Goal: Task Accomplishment & Management: Manage account settings

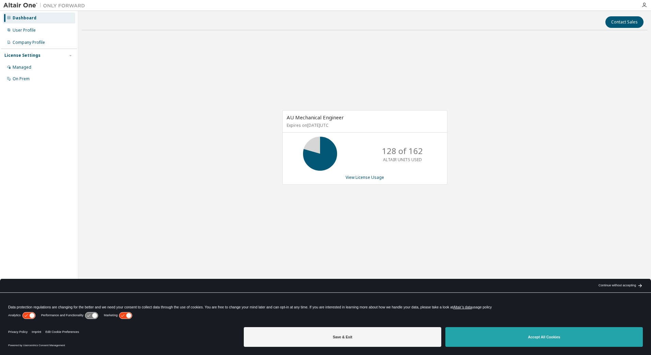
click at [527, 341] on button "Accept All Cookies" at bounding box center [543, 337] width 197 height 20
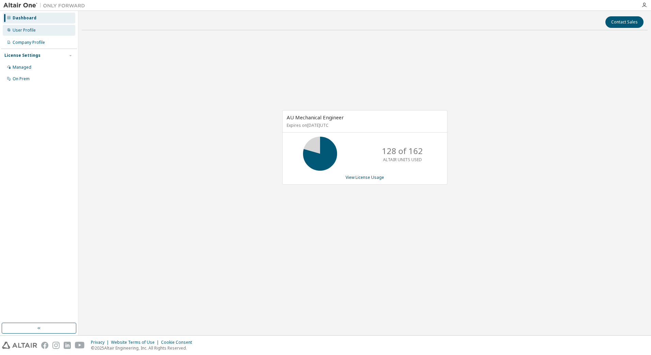
click at [46, 28] on div "User Profile" at bounding box center [39, 30] width 72 height 11
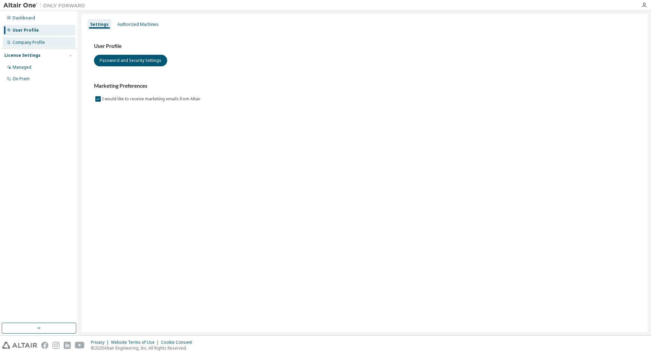
click at [54, 43] on div "Company Profile" at bounding box center [39, 42] width 72 height 11
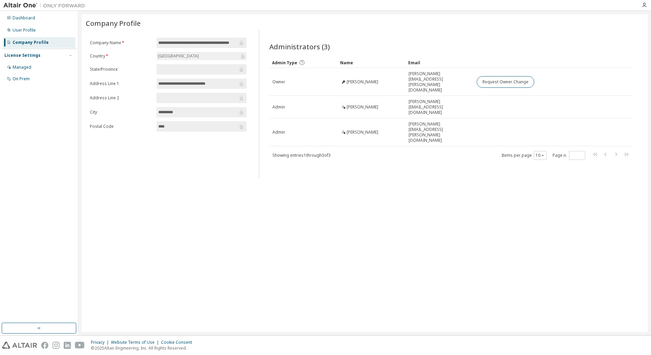
click at [470, 205] on div "**********" at bounding box center [365, 173] width 566 height 318
click at [184, 187] on div "**********" at bounding box center [365, 173] width 566 height 318
drag, startPoint x: 184, startPoint y: 187, endPoint x: 169, endPoint y: 188, distance: 15.0
click at [169, 188] on div "**********" at bounding box center [365, 173] width 566 height 318
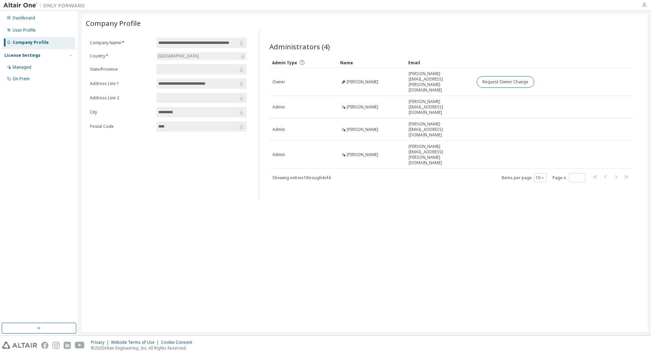
click at [644, 6] on icon "button" at bounding box center [643, 4] width 5 height 5
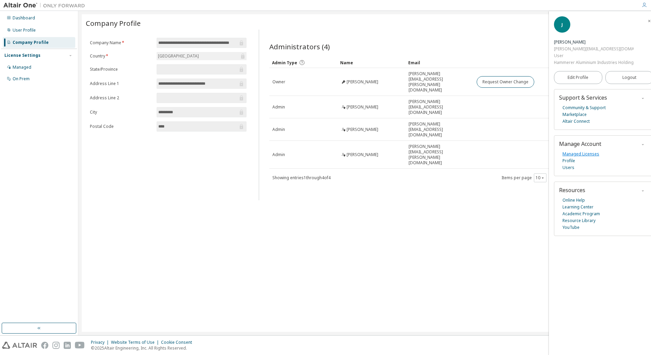
click at [578, 153] on link "Managed Licenses" at bounding box center [580, 154] width 37 height 7
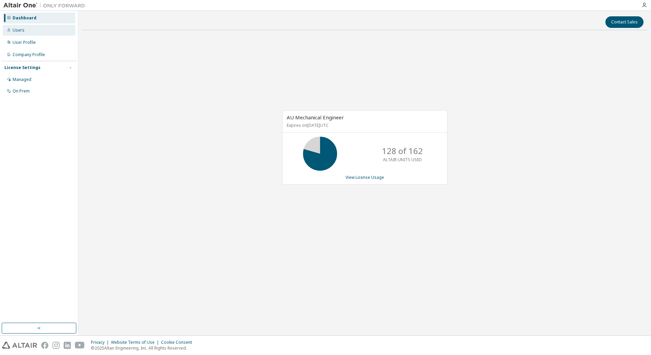
click at [39, 32] on div "Users" at bounding box center [39, 30] width 72 height 11
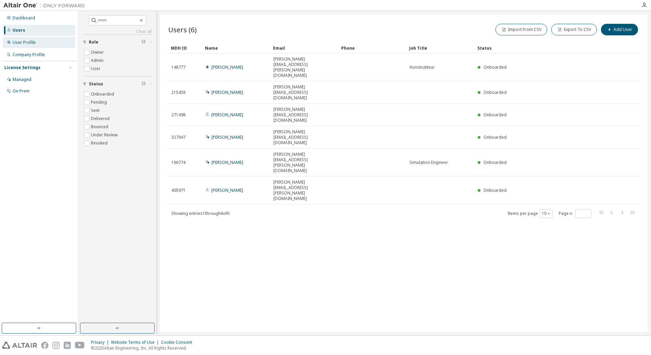
click at [42, 43] on div "User Profile" at bounding box center [39, 42] width 72 height 11
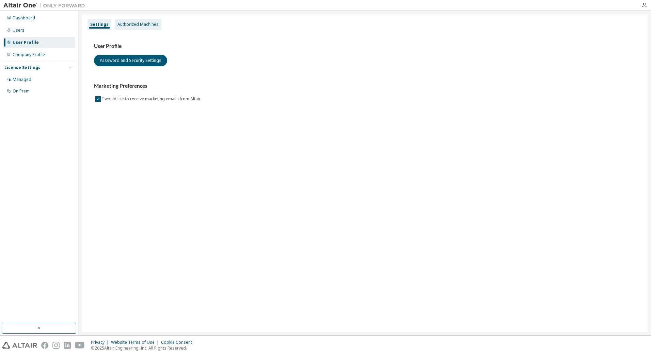
click at [132, 23] on div "Authorized Machines" at bounding box center [137, 24] width 41 height 5
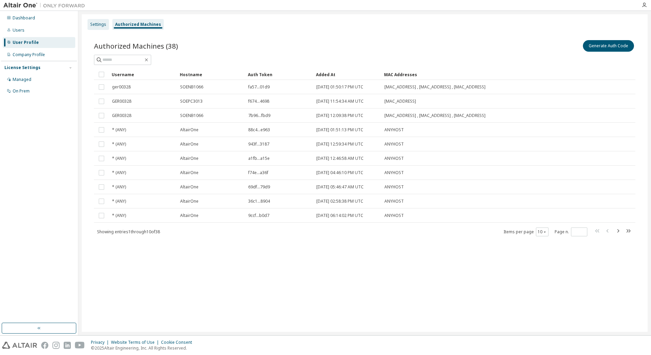
click at [99, 23] on div "Settings" at bounding box center [98, 24] width 16 height 5
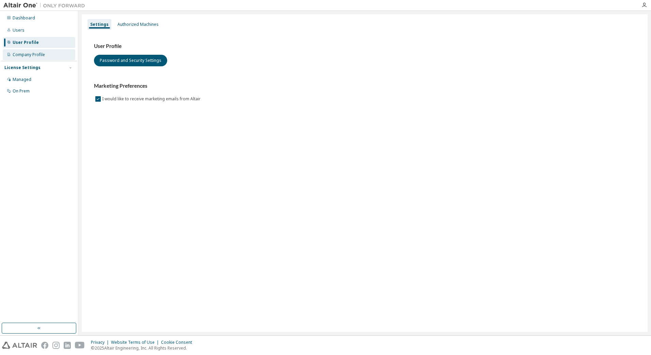
click at [52, 55] on div "Company Profile" at bounding box center [39, 54] width 72 height 11
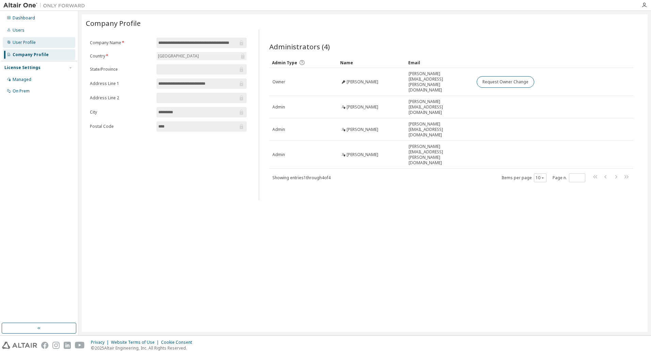
click at [39, 40] on div "User Profile" at bounding box center [39, 42] width 72 height 11
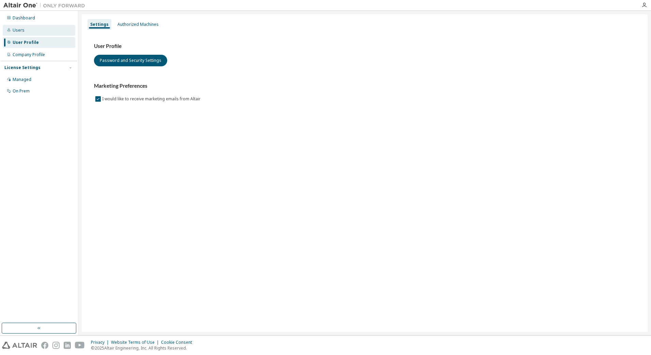
click at [39, 32] on div "Users" at bounding box center [39, 30] width 72 height 11
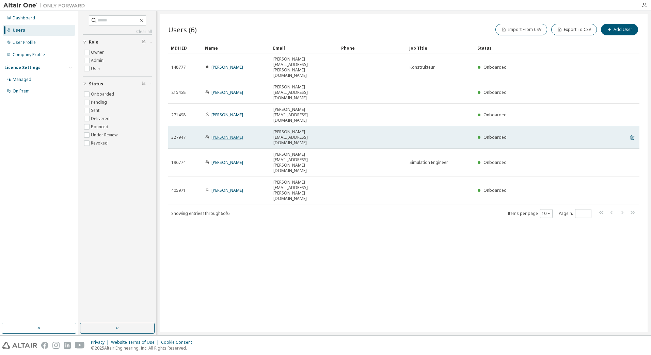
click at [223, 134] on link "[PERSON_NAME]" at bounding box center [227, 137] width 32 height 6
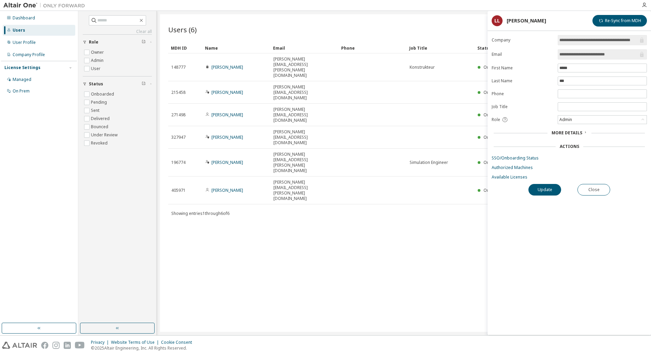
click at [581, 131] on div "More Details" at bounding box center [569, 132] width 36 height 5
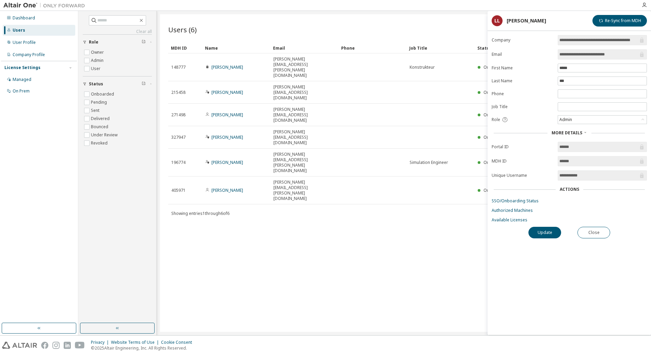
click at [581, 131] on div "More Details" at bounding box center [569, 132] width 36 height 5
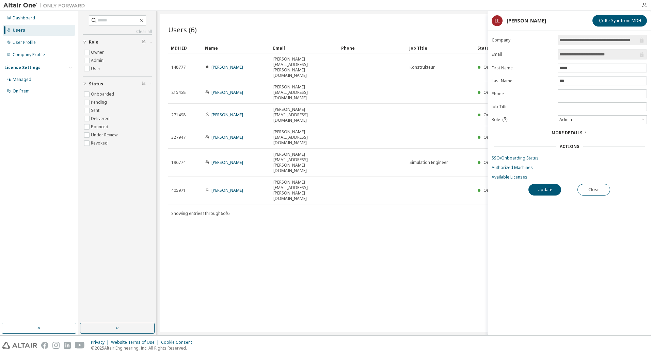
click at [412, 188] on div "Users (6) Import From CSV Export To CSV Add User Clear Load Save Save As Field …" at bounding box center [403, 173] width 487 height 318
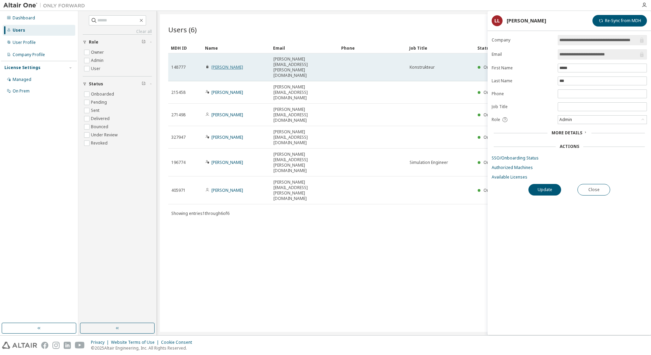
click at [227, 64] on link "[PERSON_NAME]" at bounding box center [227, 67] width 32 height 6
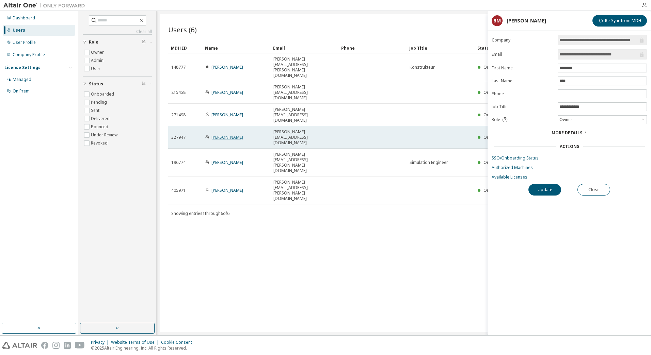
click at [221, 134] on link "[PERSON_NAME]" at bounding box center [227, 137] width 32 height 6
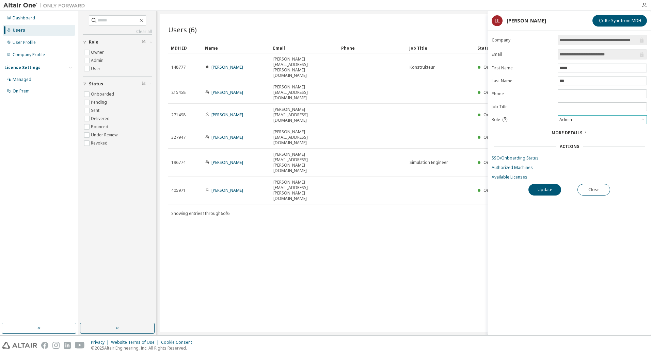
click at [643, 120] on icon at bounding box center [642, 119] width 7 height 7
click at [643, 119] on icon at bounding box center [642, 119] width 7 height 7
click at [389, 184] on div "Users (6) Import From CSV Export To CSV Add User Clear Load Save Save As Field …" at bounding box center [403, 173] width 487 height 318
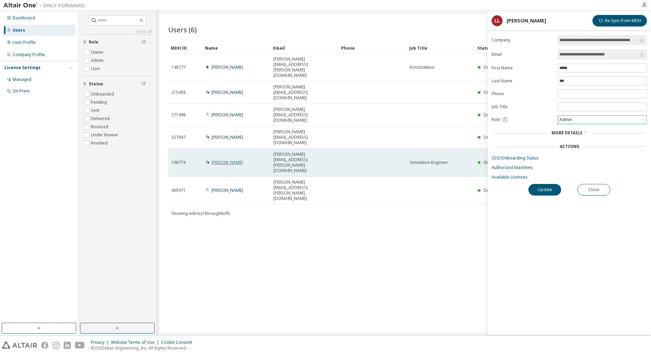
click at [228, 160] on link "[PERSON_NAME]" at bounding box center [227, 163] width 32 height 6
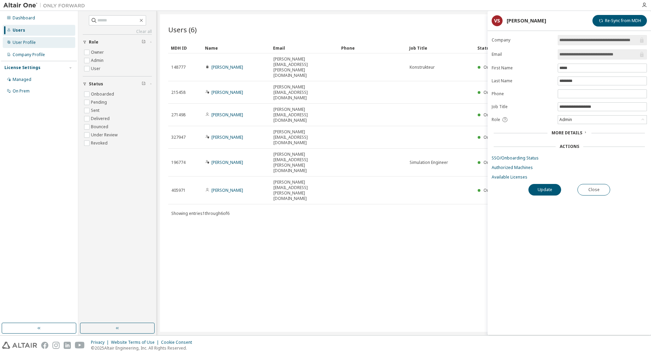
click at [38, 45] on div "User Profile" at bounding box center [39, 42] width 72 height 11
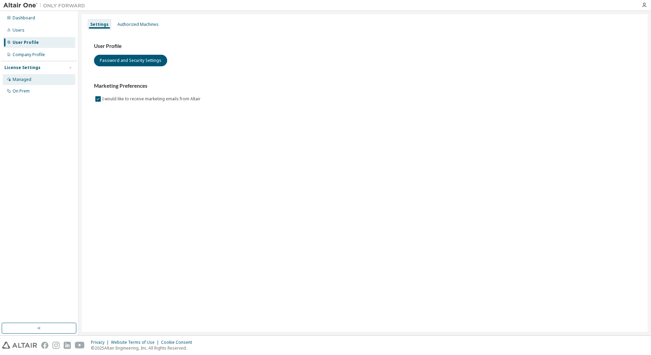
click at [40, 79] on div "Managed" at bounding box center [39, 79] width 72 height 11
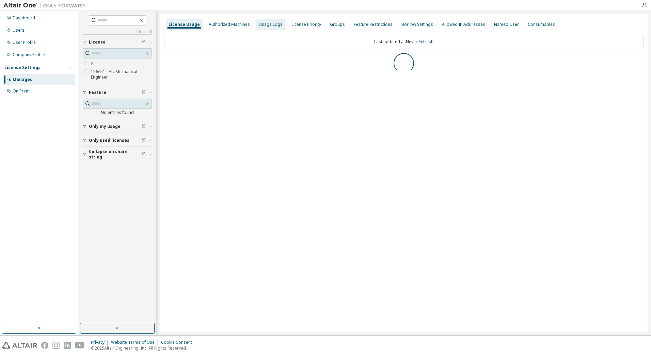
click at [261, 24] on div "Usage Logs" at bounding box center [271, 24] width 24 height 5
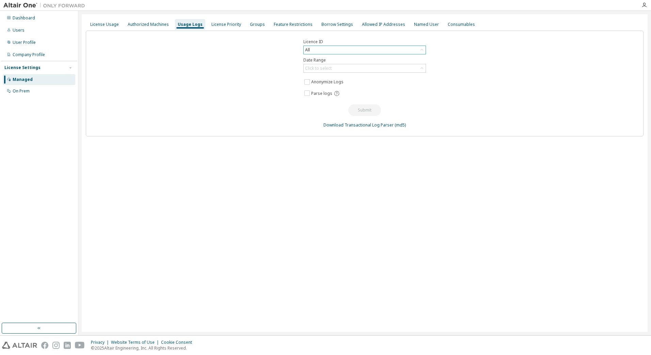
click at [314, 49] on div "All" at bounding box center [365, 50] width 122 height 8
click at [268, 70] on div "Licence ID All All 39162 - AU Mechanical Engineer (Expired) 134274 - AU Mechani…" at bounding box center [364, 84] width 557 height 106
click at [323, 51] on div "All" at bounding box center [365, 50] width 122 height 8
click at [319, 68] on li "All" at bounding box center [364, 69] width 120 height 9
click at [322, 68] on div "Click to select" at bounding box center [318, 68] width 27 height 5
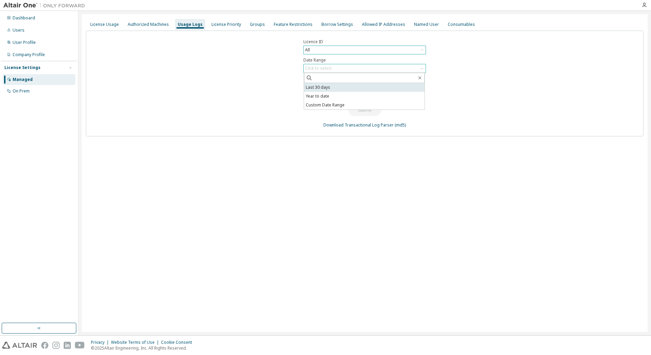
click at [341, 87] on li "Last 30 days" at bounding box center [364, 87] width 120 height 9
click at [357, 108] on button "Submit" at bounding box center [364, 110] width 33 height 12
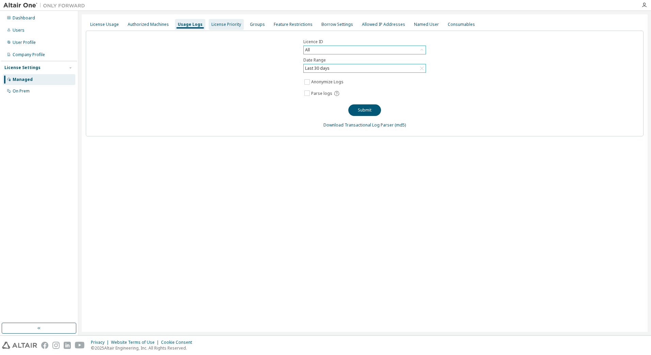
click at [222, 26] on div "License Priority" at bounding box center [226, 24] width 30 height 5
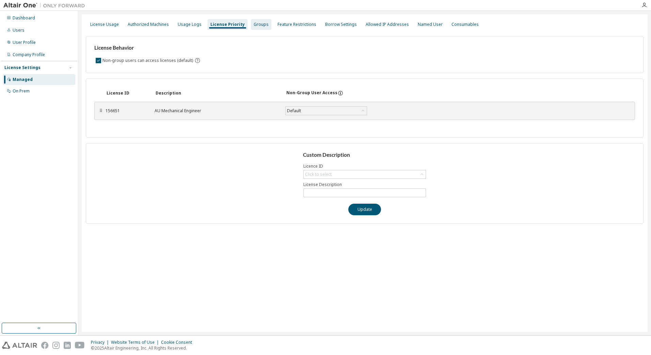
click at [254, 27] on div "Groups" at bounding box center [261, 24] width 15 height 5
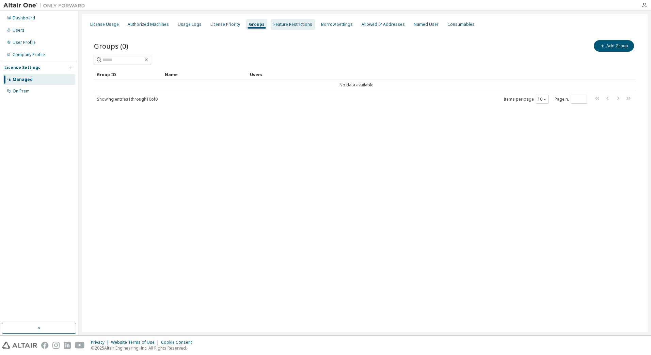
click at [281, 26] on div "Feature Restrictions" at bounding box center [292, 24] width 39 height 5
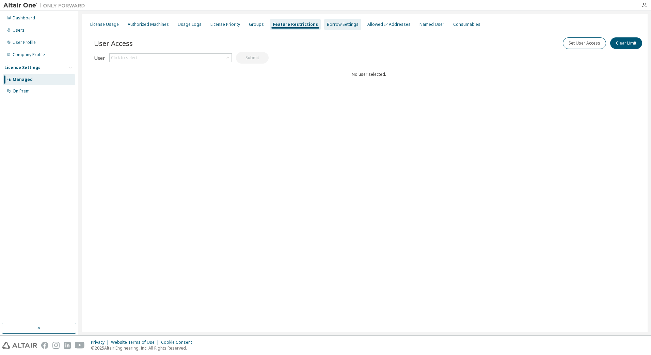
click at [329, 26] on div "Borrow Settings" at bounding box center [343, 24] width 32 height 5
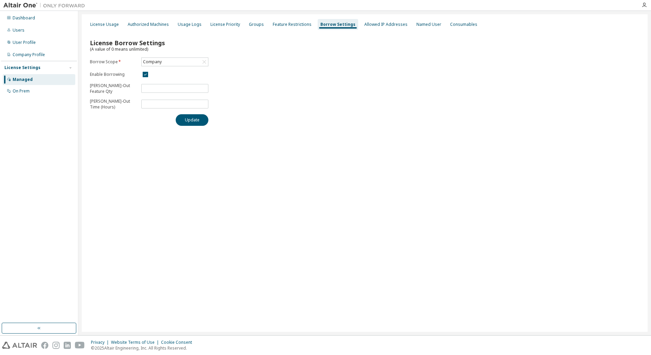
click at [418, 19] on div "License Usage Authorized Machines Usage Logs License Priority Groups Feature Re…" at bounding box center [364, 24] width 557 height 12
click at [419, 22] on div "Named User" at bounding box center [428, 24] width 25 height 5
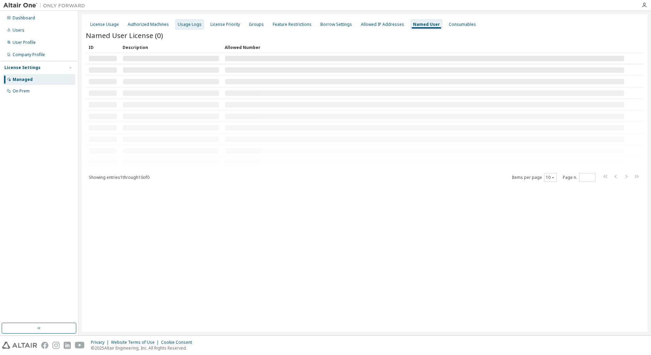
click at [188, 24] on div "Usage Logs" at bounding box center [190, 24] width 24 height 5
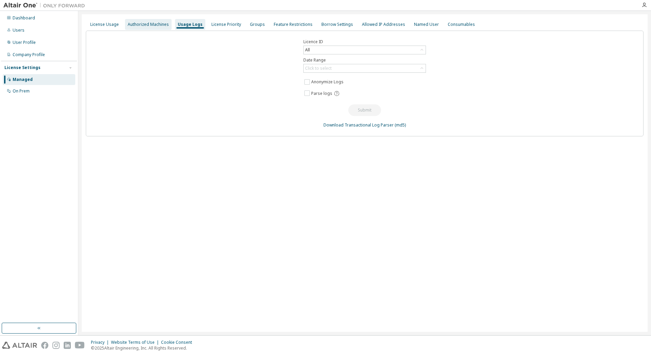
click at [150, 22] on div "Authorized Machines" at bounding box center [148, 24] width 41 height 5
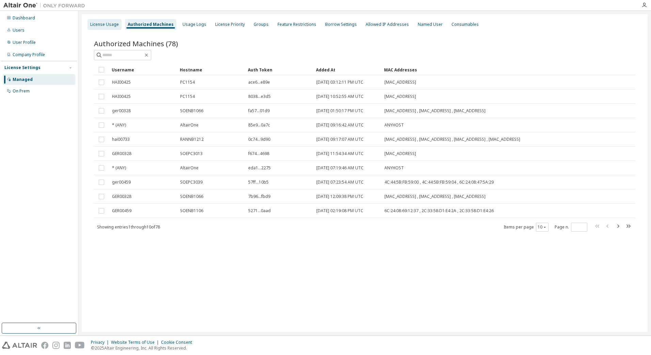
click at [101, 24] on div "License Usage" at bounding box center [104, 24] width 29 height 5
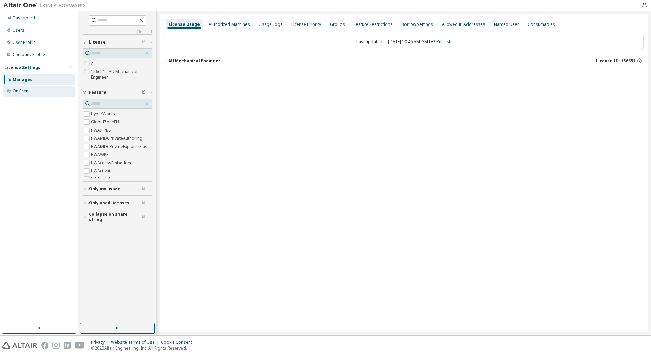
click at [37, 92] on div "On Prem" at bounding box center [39, 91] width 72 height 11
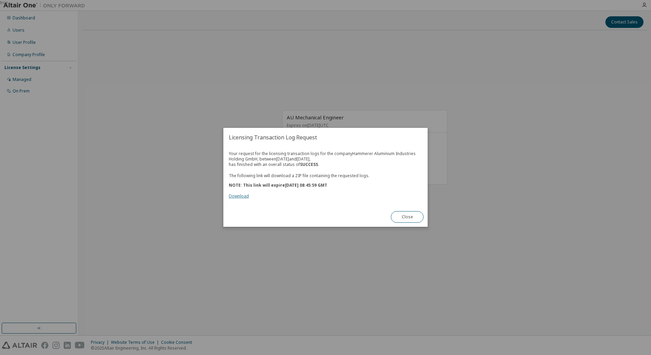
click at [241, 196] on link "Download" at bounding box center [239, 197] width 20 height 6
click at [598, 67] on div "true" at bounding box center [325, 177] width 651 height 355
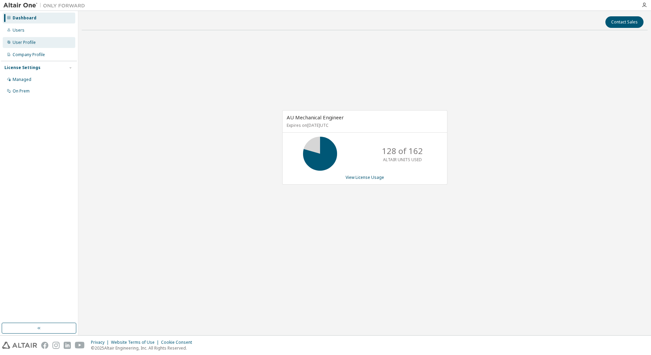
click at [45, 43] on div "User Profile" at bounding box center [39, 42] width 72 height 11
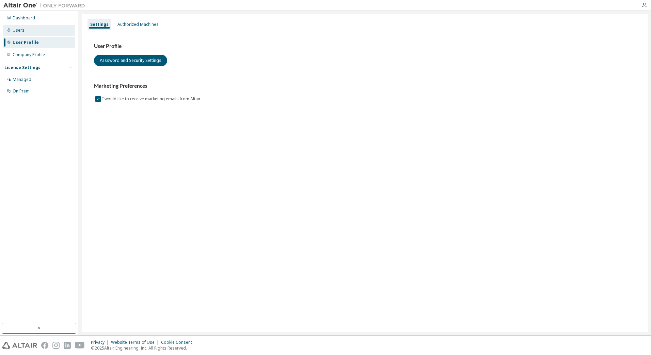
click at [33, 28] on div "Users" at bounding box center [39, 30] width 72 height 11
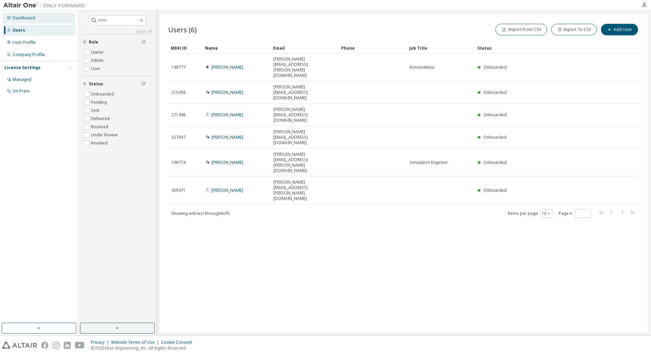
click at [44, 19] on div "Dashboard" at bounding box center [39, 18] width 72 height 11
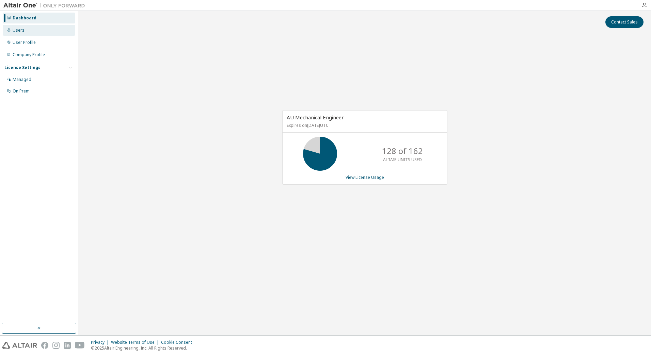
click at [36, 32] on div "Users" at bounding box center [39, 30] width 72 height 11
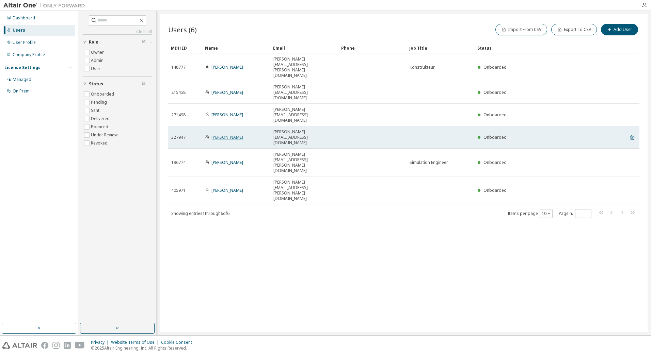
click at [221, 134] on link "[PERSON_NAME]" at bounding box center [227, 137] width 32 height 6
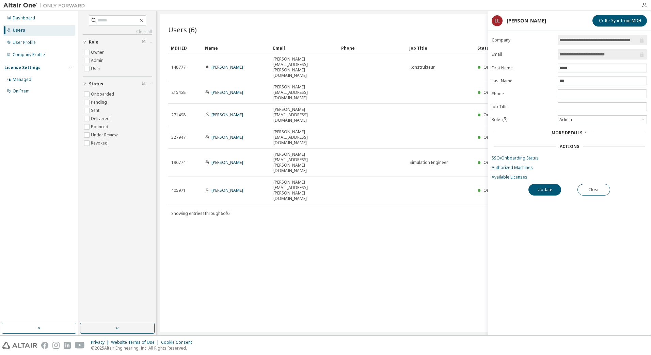
click at [584, 132] on icon at bounding box center [585, 132] width 4 height 4
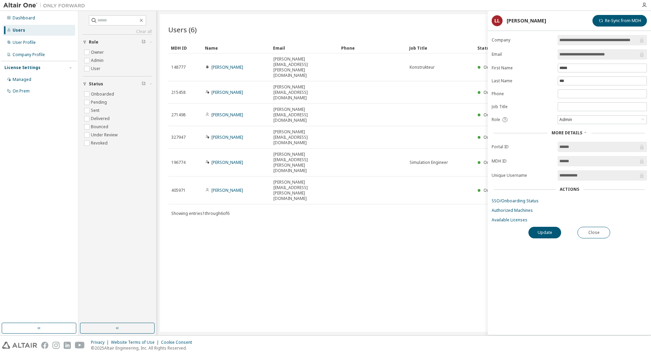
click at [584, 132] on icon at bounding box center [585, 132] width 4 height 4
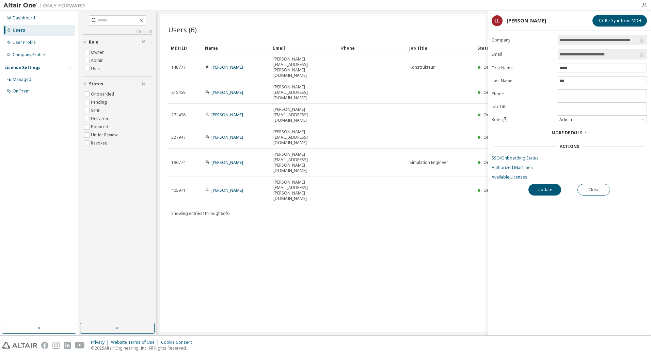
click at [505, 119] on icon at bounding box center [504, 119] width 5 height 5
click at [497, 130] on div "More Details" at bounding box center [568, 133] width 155 height 10
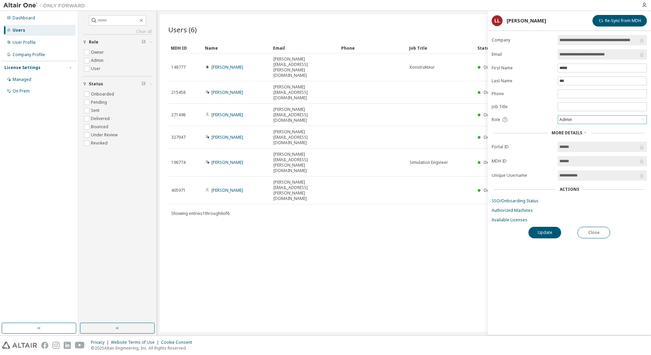
click at [581, 119] on div "Admin" at bounding box center [602, 120] width 88 height 8
click at [577, 146] on li "User" at bounding box center [601, 146] width 87 height 9
click at [551, 234] on button "Update" at bounding box center [544, 233] width 33 height 12
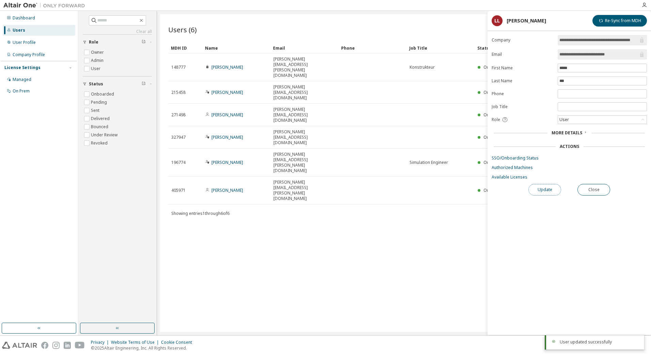
click at [538, 190] on button "Update" at bounding box center [544, 190] width 33 height 12
click at [387, 203] on div "Users (6) Import From CSV Export To CSV Add User Clear Load Save Save As Field …" at bounding box center [403, 173] width 487 height 318
click at [584, 124] on div "User" at bounding box center [602, 120] width 88 height 8
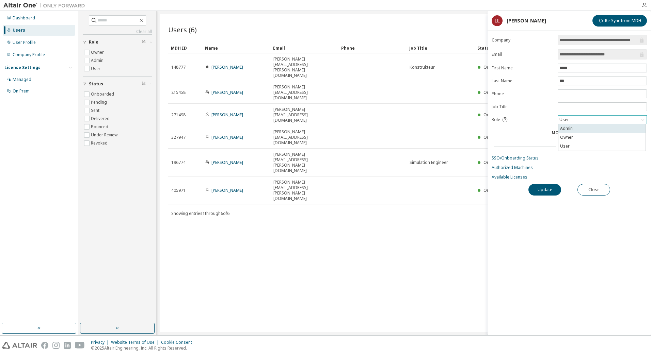
click at [582, 131] on li "Admin" at bounding box center [601, 128] width 87 height 9
click at [549, 188] on button "Update" at bounding box center [544, 190] width 33 height 12
click at [40, 30] on div "Users" at bounding box center [39, 30] width 72 height 11
click at [38, 44] on div "User Profile" at bounding box center [39, 42] width 72 height 11
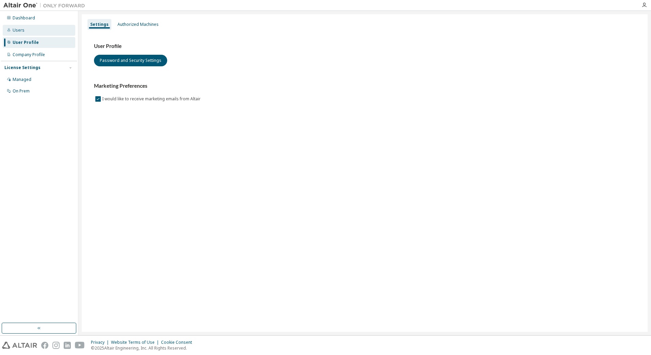
click at [42, 30] on div "Users" at bounding box center [39, 30] width 72 height 11
